Goal: Transaction & Acquisition: Purchase product/service

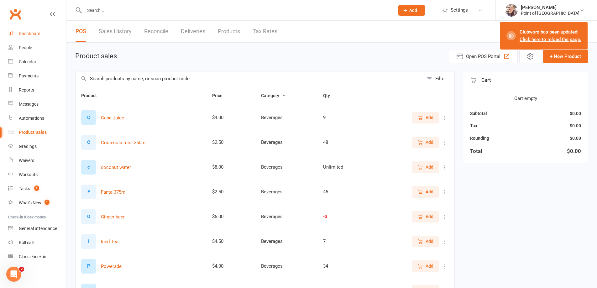
click at [37, 34] on div "Dashboard" at bounding box center [30, 33] width 22 height 5
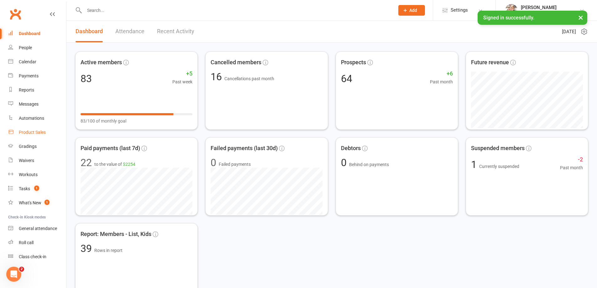
click at [34, 132] on div "Product Sales" at bounding box center [32, 132] width 27 height 5
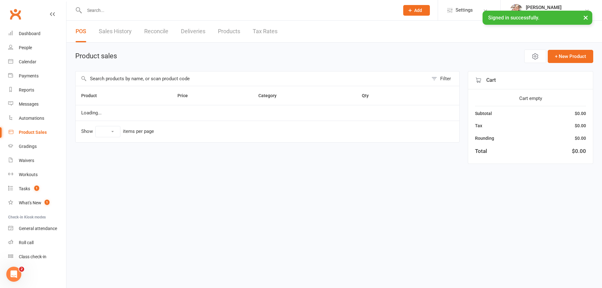
select select "10"
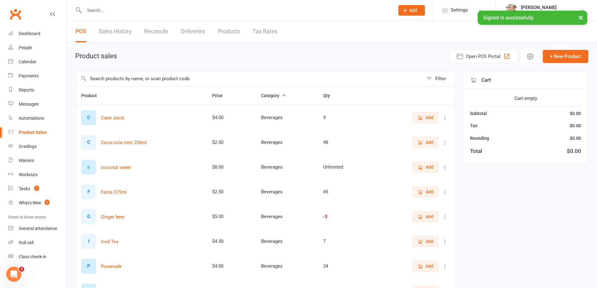
click at [131, 81] on input "text" at bounding box center [250, 78] width 348 height 14
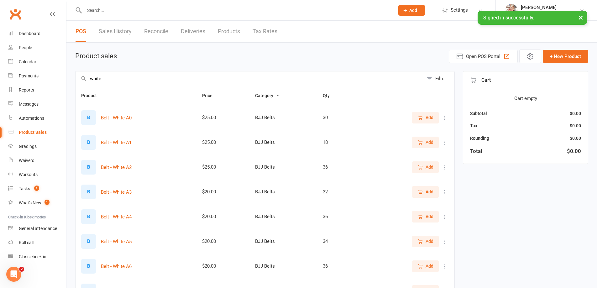
type input "white"
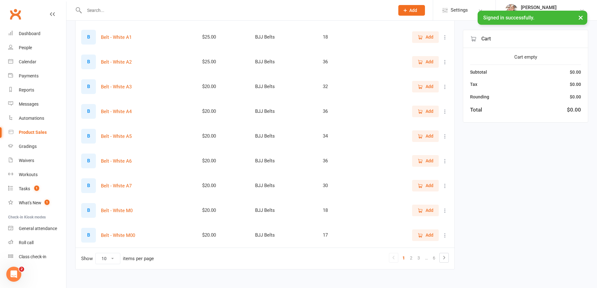
scroll to position [114, 0]
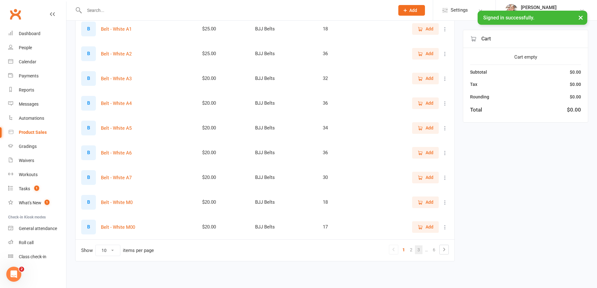
click at [421, 251] on link "3" at bounding box center [419, 250] width 8 height 9
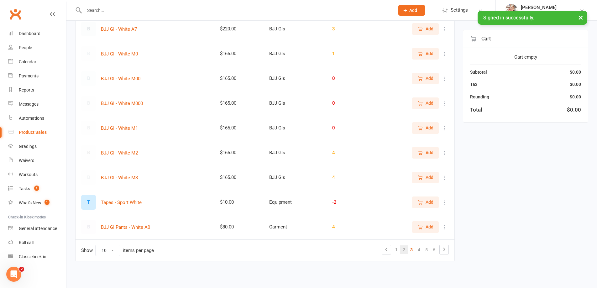
click at [405, 248] on link "2" at bounding box center [404, 250] width 8 height 9
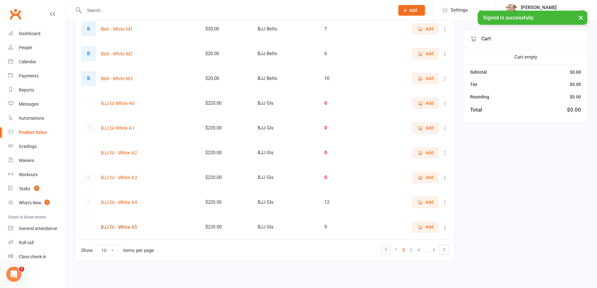
click at [132, 230] on button "BJJ GI - White A5" at bounding box center [119, 228] width 36 height 8
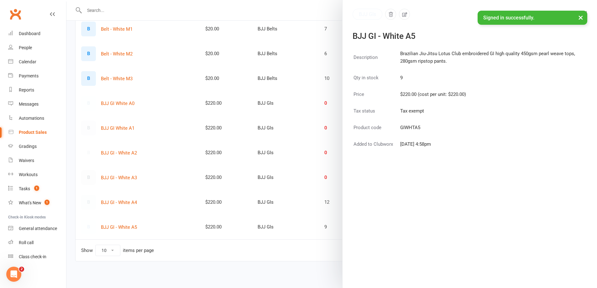
click at [582, 17] on button "×" at bounding box center [580, 17] width 11 height 13
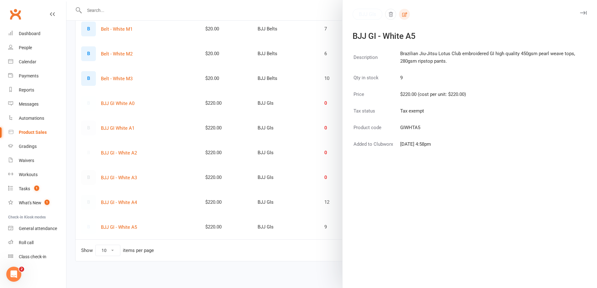
click at [405, 16] on button "button" at bounding box center [404, 14] width 11 height 11
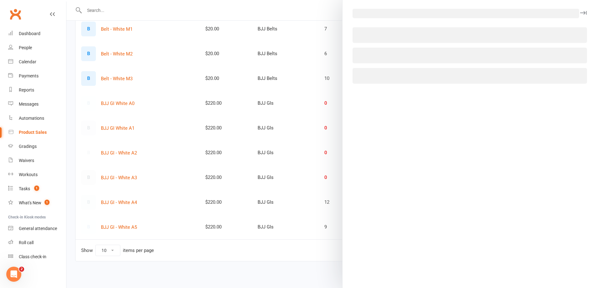
select select "3174"
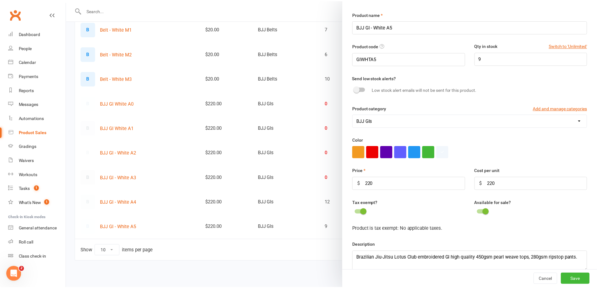
scroll to position [29, 0]
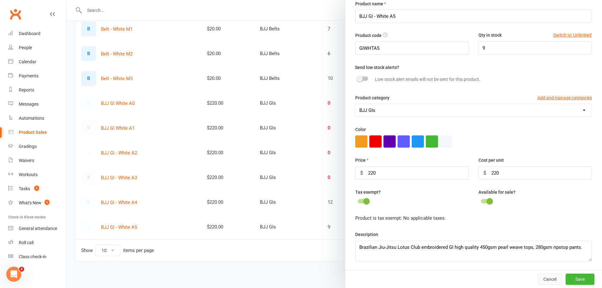
click at [543, 277] on button "Cancel" at bounding box center [550, 279] width 24 height 11
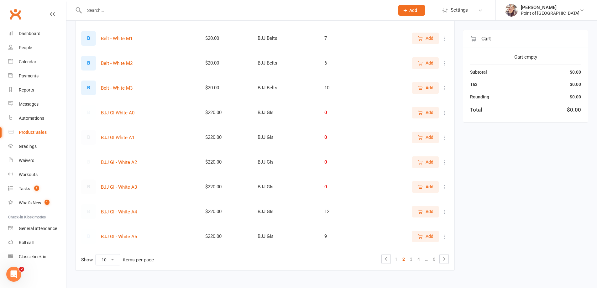
scroll to position [106, 0]
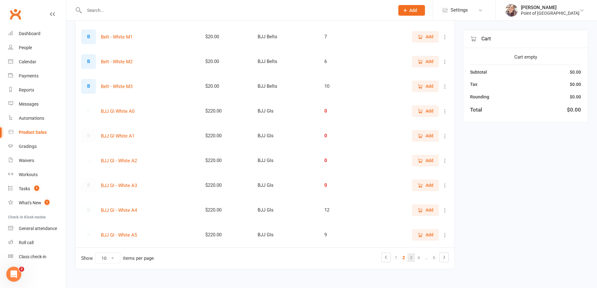
click at [413, 259] on link "3" at bounding box center [412, 257] width 8 height 9
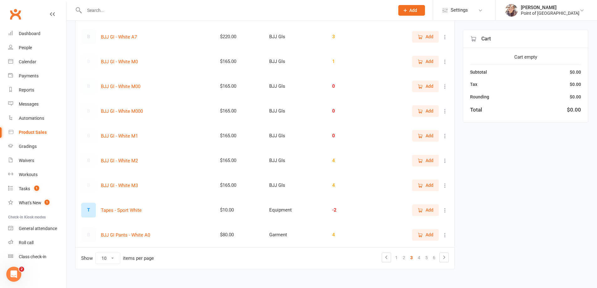
click at [425, 161] on span "Add" at bounding box center [426, 160] width 16 height 7
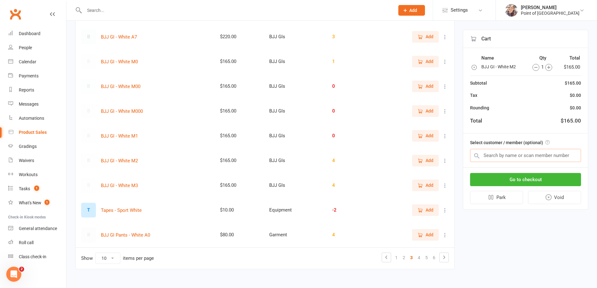
click at [527, 157] on input "text" at bounding box center [525, 155] width 111 height 13
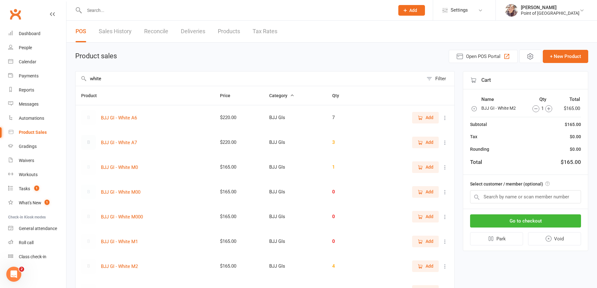
drag, startPoint x: 117, startPoint y: 77, endPoint x: 80, endPoint y: 78, distance: 37.0
click at [82, 78] on div "white Filter" at bounding box center [265, 78] width 380 height 15
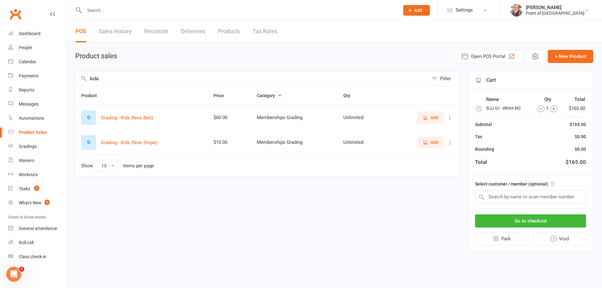
type input "kids"
click at [423, 143] on icon "button" at bounding box center [425, 143] width 6 height 6
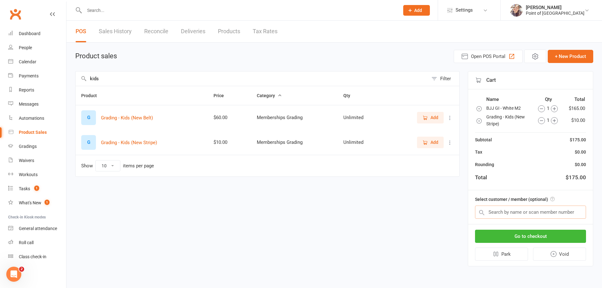
click at [544, 215] on input "text" at bounding box center [530, 212] width 111 height 13
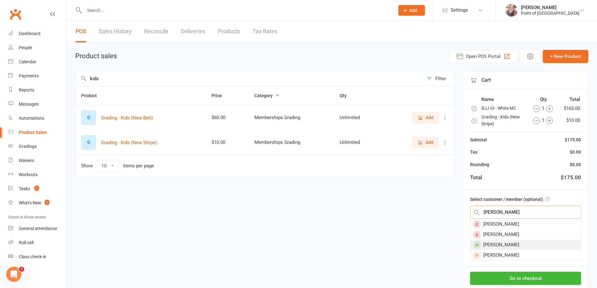
type input "[PERSON_NAME]"
click at [508, 245] on div "[PERSON_NAME]" at bounding box center [526, 245] width 110 height 10
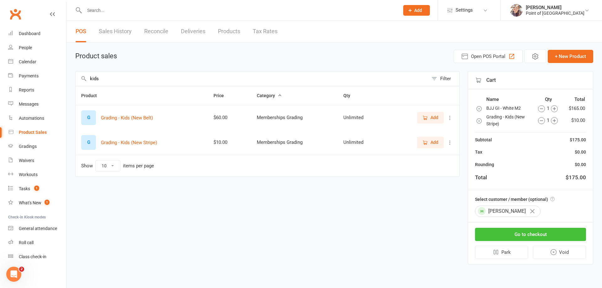
click at [518, 234] on button "Go to checkout" at bounding box center [530, 234] width 111 height 13
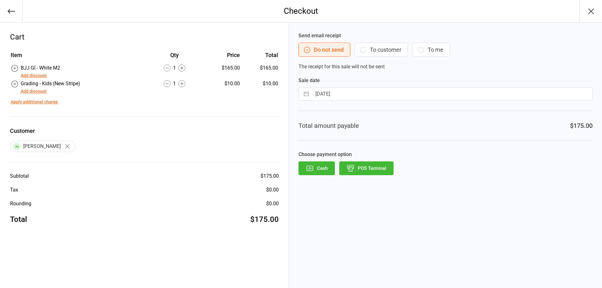
click at [40, 76] on button "Add discount" at bounding box center [34, 75] width 26 height 7
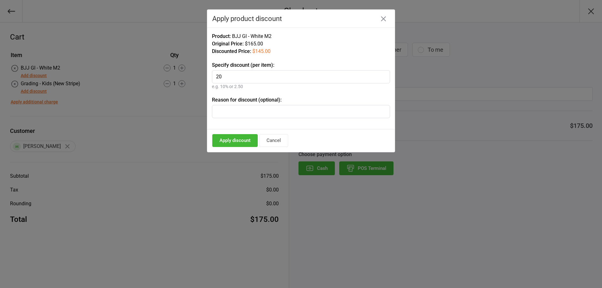
type input "20"
click at [246, 112] on input "text" at bounding box center [301, 111] width 178 height 13
type input "b"
type input "white belt"
click at [244, 141] on button "Apply discount" at bounding box center [234, 140] width 45 height 13
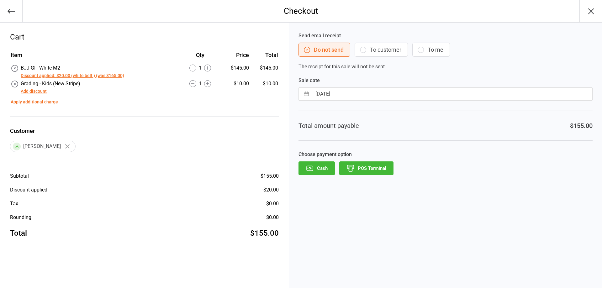
click at [365, 171] on button "POS Terminal" at bounding box center [366, 168] width 54 height 14
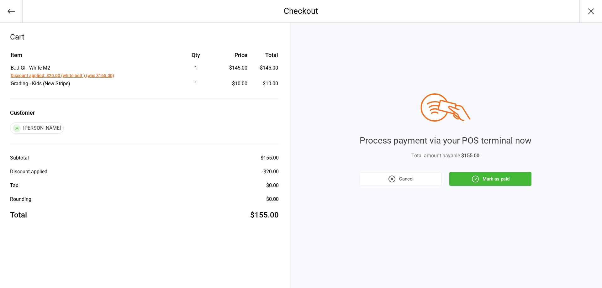
click at [396, 179] on button "Cancel" at bounding box center [401, 179] width 82 height 14
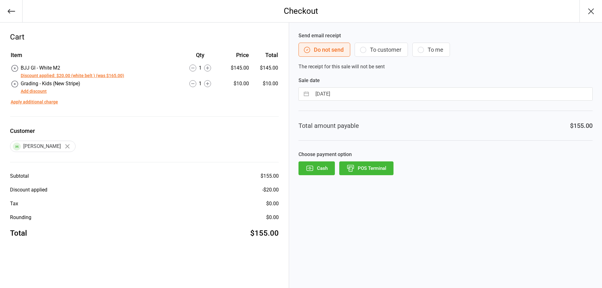
click at [383, 41] on div "Send email receipt Do not send To customer To me The receipt for this sale will…" at bounding box center [446, 51] width 294 height 39
click at [377, 57] on div "Send email receipt Do not send To customer To me The receipt for this sale will…" at bounding box center [446, 51] width 294 height 39
click at [362, 50] on icon "button" at bounding box center [363, 50] width 8 height 8
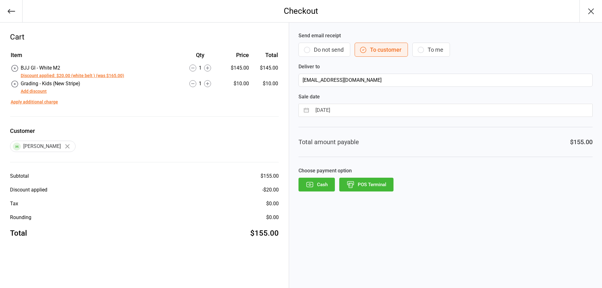
click at [360, 187] on button "POS Terminal" at bounding box center [366, 185] width 54 height 14
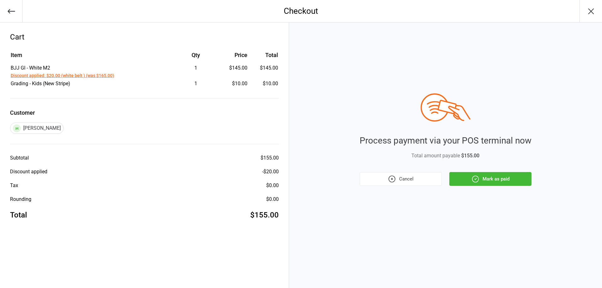
click at [384, 179] on button "Cancel" at bounding box center [401, 179] width 82 height 14
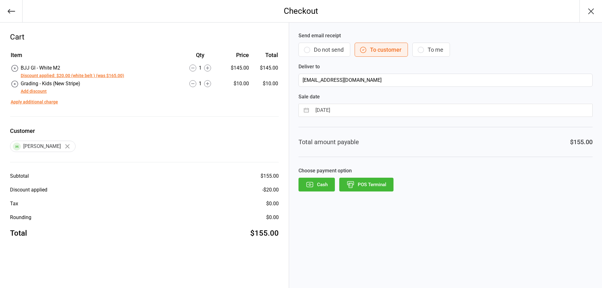
click at [315, 52] on button "Do not send" at bounding box center [325, 50] width 52 height 14
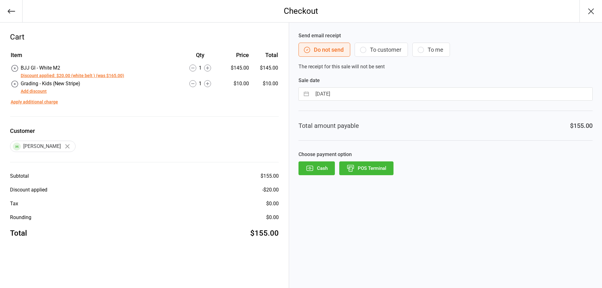
click at [367, 169] on button "POS Terminal" at bounding box center [366, 168] width 54 height 14
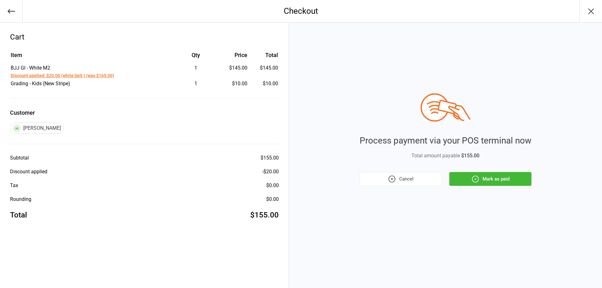
click at [480, 176] on button "Mark as paid" at bounding box center [490, 179] width 82 height 14
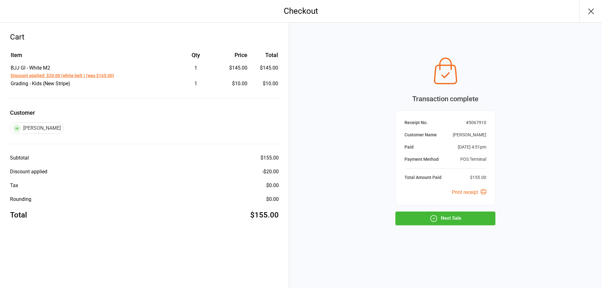
click at [479, 218] on button "Next Sale" at bounding box center [445, 219] width 100 height 14
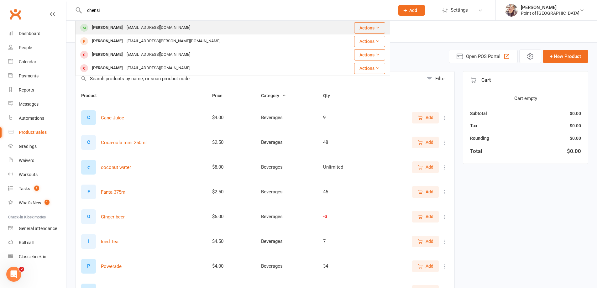
type input "chensi"
click at [137, 27] on div "t092981@gmail.com" at bounding box center [158, 27] width 67 height 9
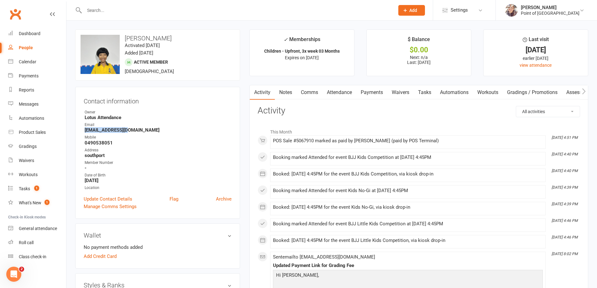
drag, startPoint x: 137, startPoint y: 132, endPoint x: 84, endPoint y: 128, distance: 53.1
click at [84, 128] on li "Email t092981@gmail.com" at bounding box center [158, 127] width 148 height 11
click at [162, 124] on div "Email" at bounding box center [158, 125] width 147 height 6
